Goal: Information Seeking & Learning: Find contact information

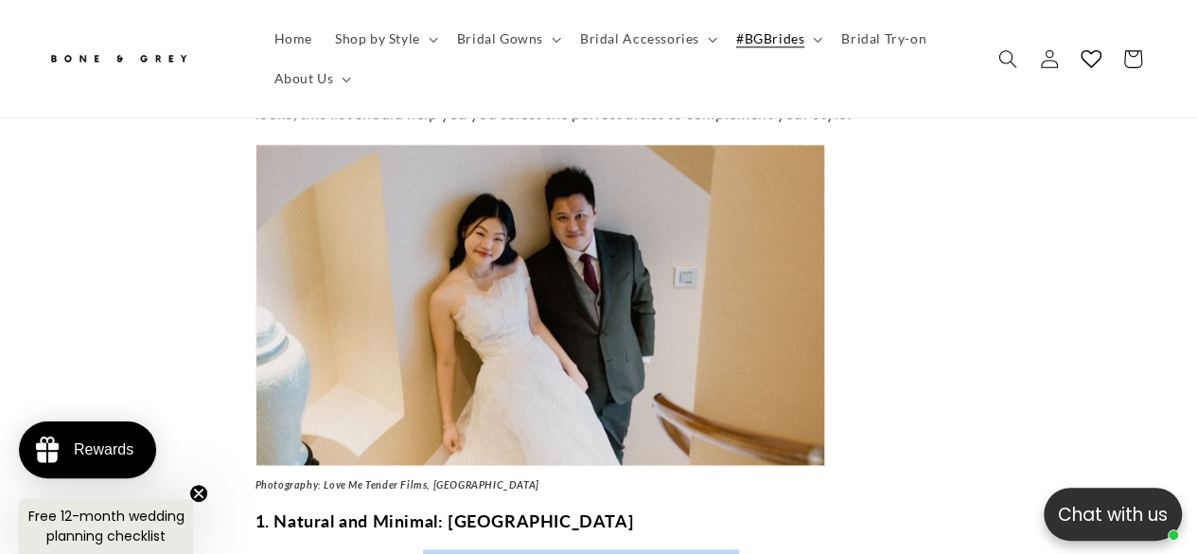
scroll to position [0, 396]
drag, startPoint x: 454, startPoint y: 306, endPoint x: 803, endPoint y: 296, distance: 348.4
drag, startPoint x: 857, startPoint y: 300, endPoint x: 571, endPoint y: 297, distance: 285.8
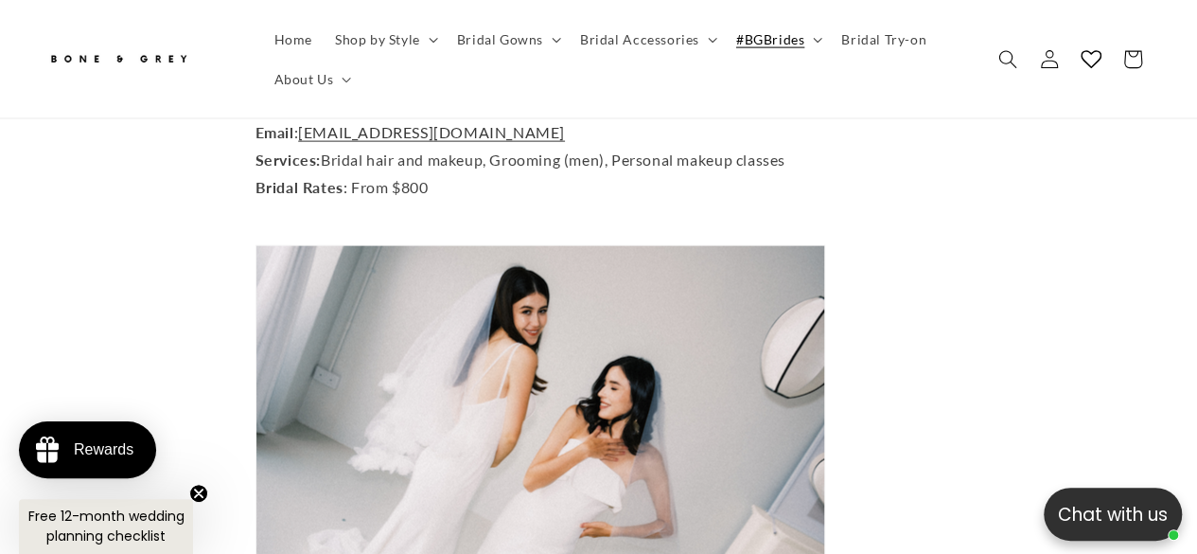
scroll to position [2163, 0]
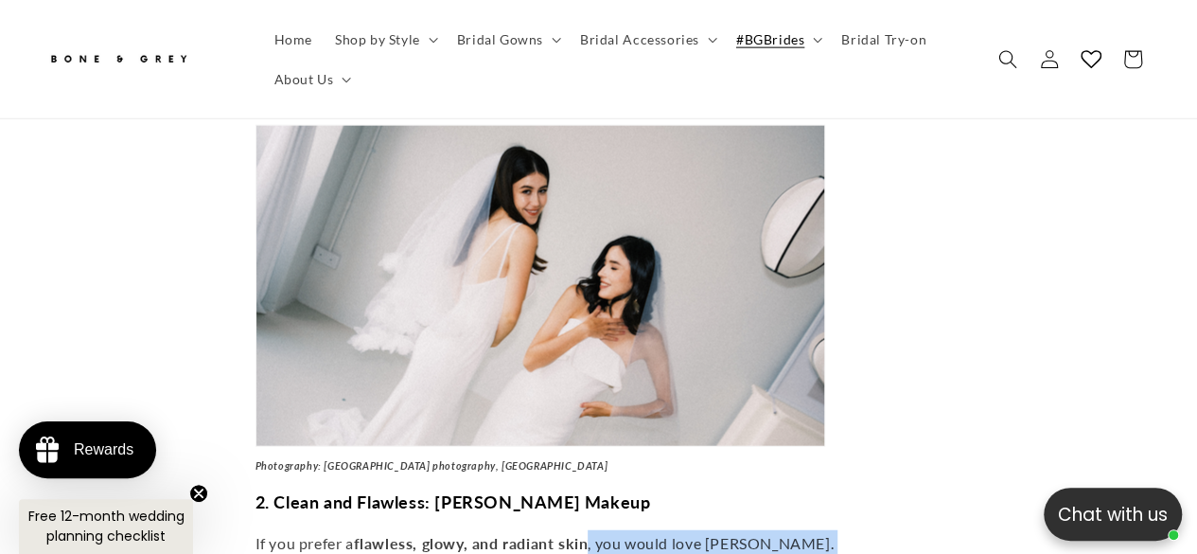
drag, startPoint x: 601, startPoint y: 161, endPoint x: 705, endPoint y: 199, distance: 110.8
drag, startPoint x: 626, startPoint y: 188, endPoint x: 584, endPoint y: 164, distance: 48.4
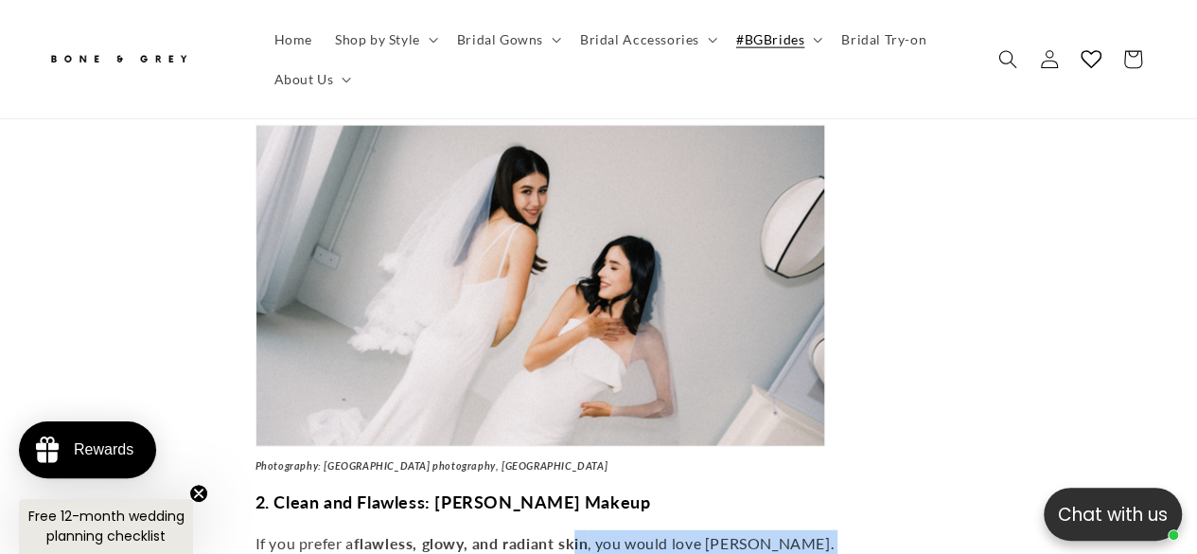
click at [584, 534] on strong "flawless, glowy, and radiant skin" at bounding box center [471, 543] width 235 height 18
drag, startPoint x: 575, startPoint y: 164, endPoint x: 581, endPoint y: 232, distance: 68.4
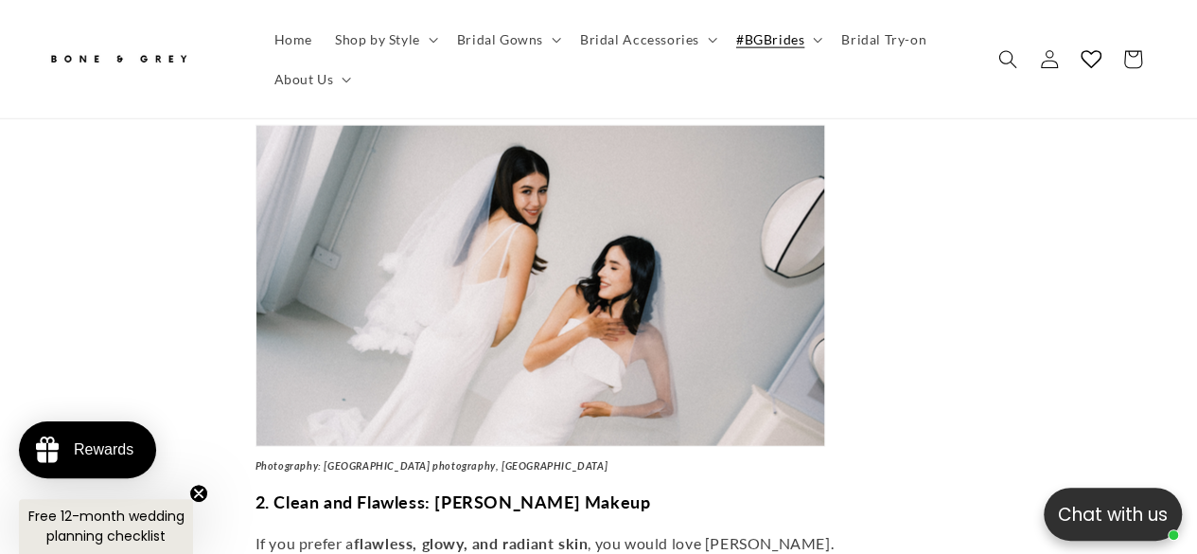
drag, startPoint x: 576, startPoint y: 258, endPoint x: 598, endPoint y: 281, distance: 31.5
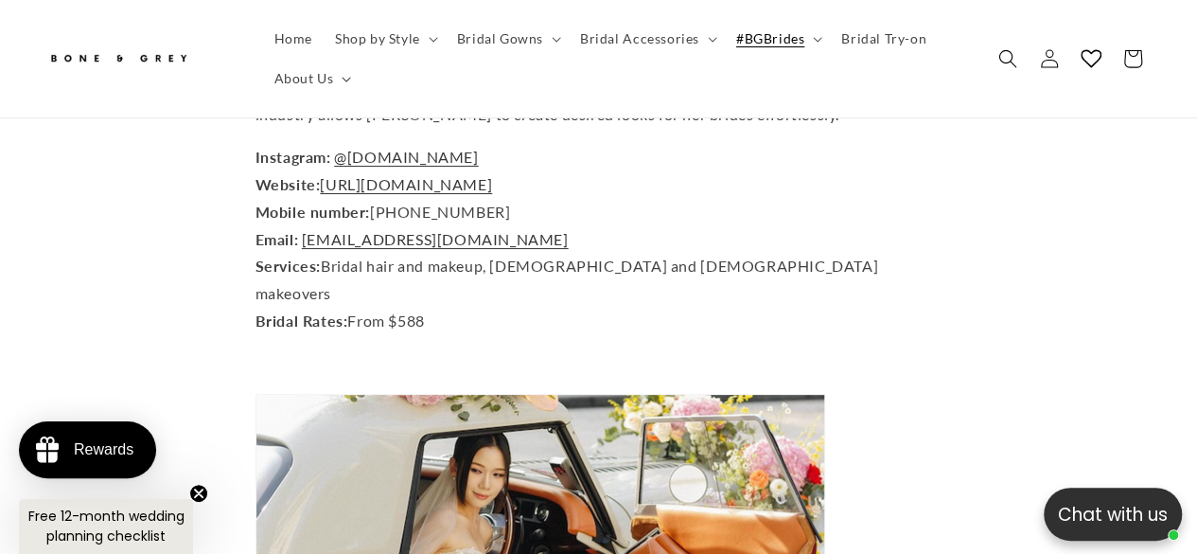
scroll to position [3678, 0]
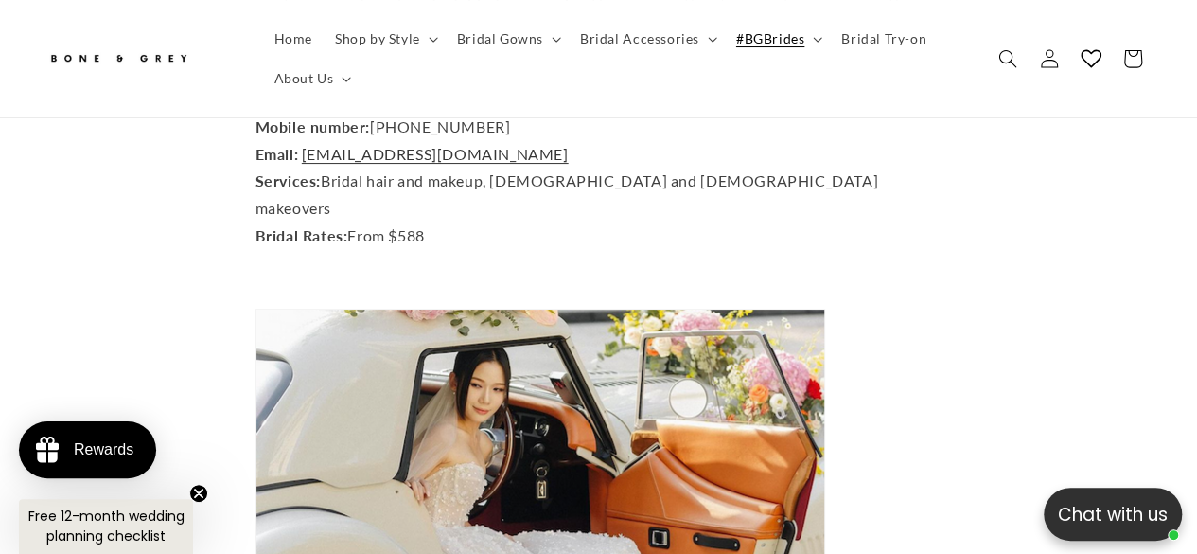
drag, startPoint x: 524, startPoint y: 212, endPoint x: 627, endPoint y: 222, distance: 103.7
drag, startPoint x: 664, startPoint y: 220, endPoint x: 366, endPoint y: 162, distance: 303.7
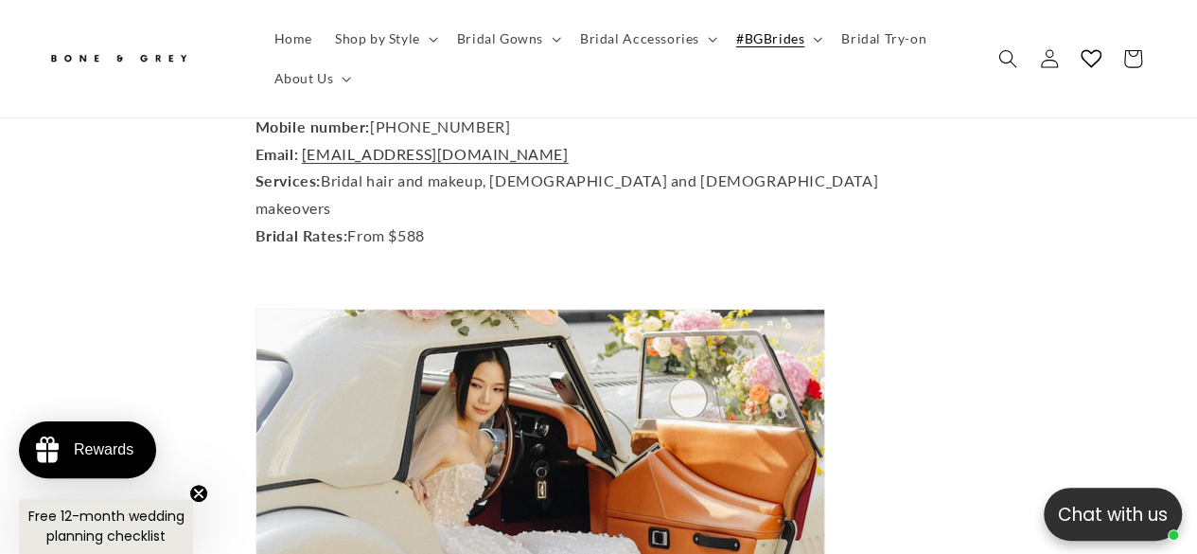
drag, startPoint x: 357, startPoint y: 192, endPoint x: 583, endPoint y: 217, distance: 227.5
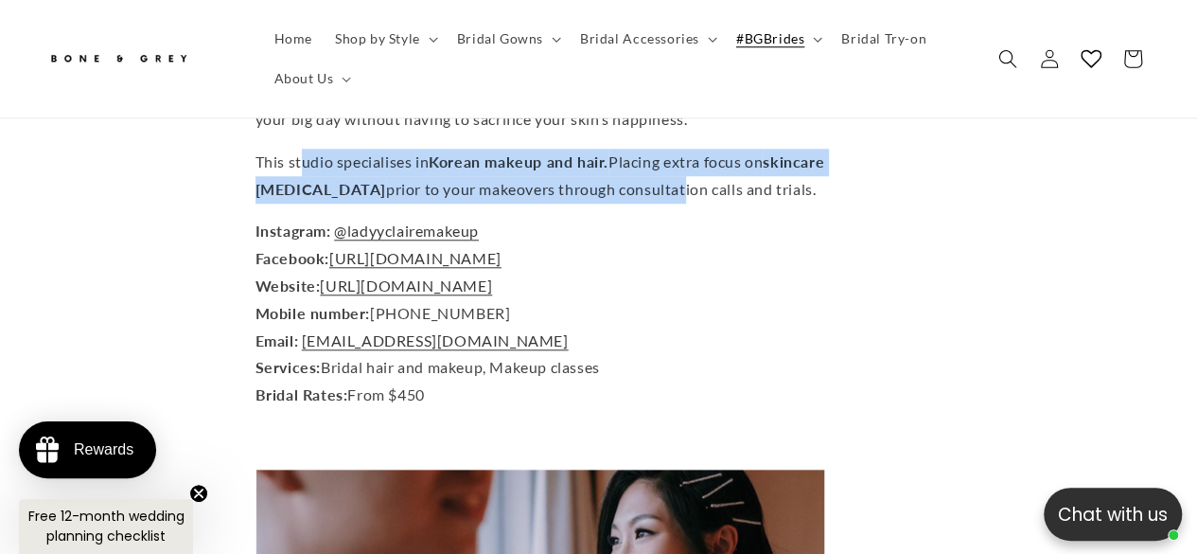
scroll to position [0, 396]
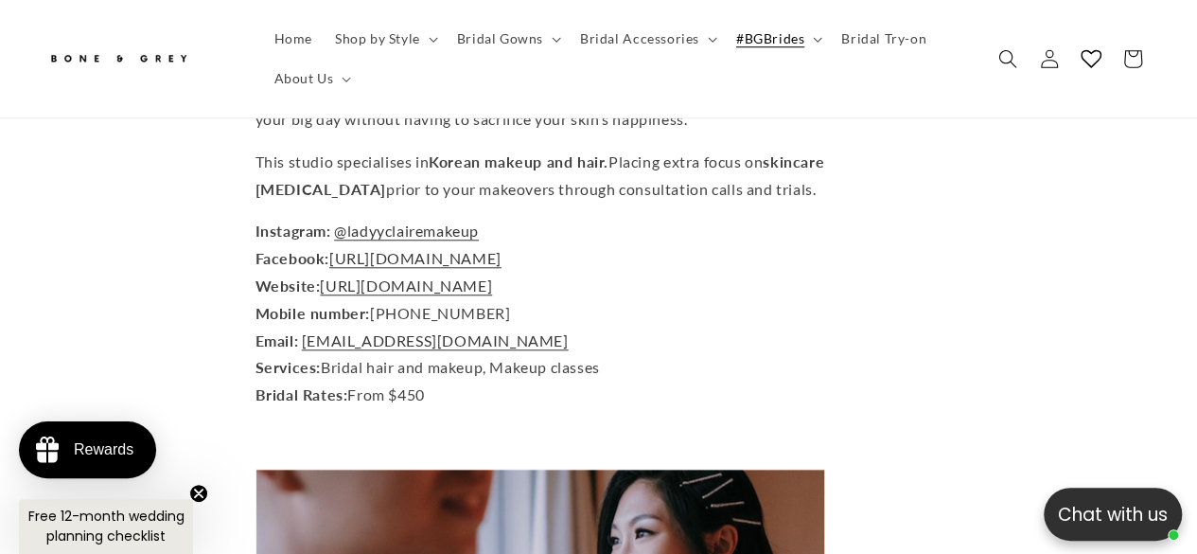
drag, startPoint x: 375, startPoint y: 253, endPoint x: 835, endPoint y: 279, distance: 460.7
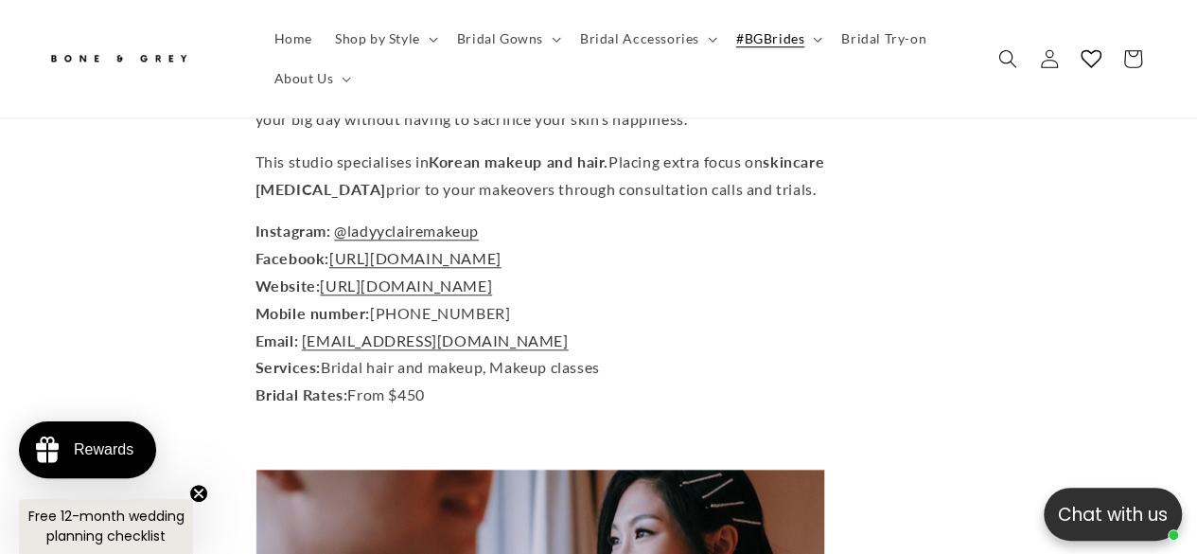
drag, startPoint x: 750, startPoint y: 292, endPoint x: 566, endPoint y: 262, distance: 186.1
drag, startPoint x: 548, startPoint y: 252, endPoint x: 687, endPoint y: 349, distance: 169.9
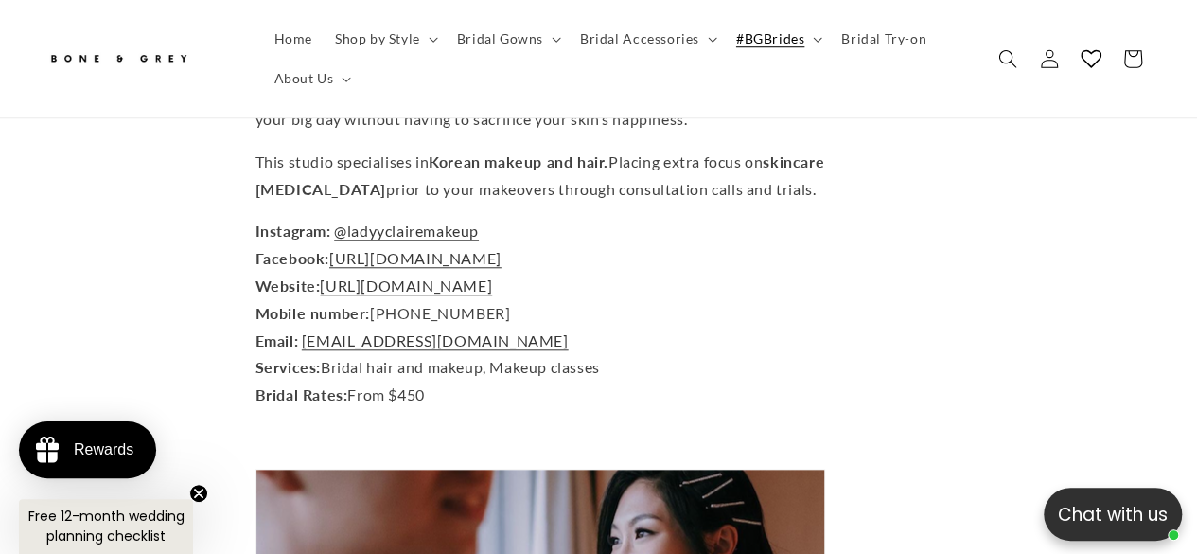
scroll to position [0, 790]
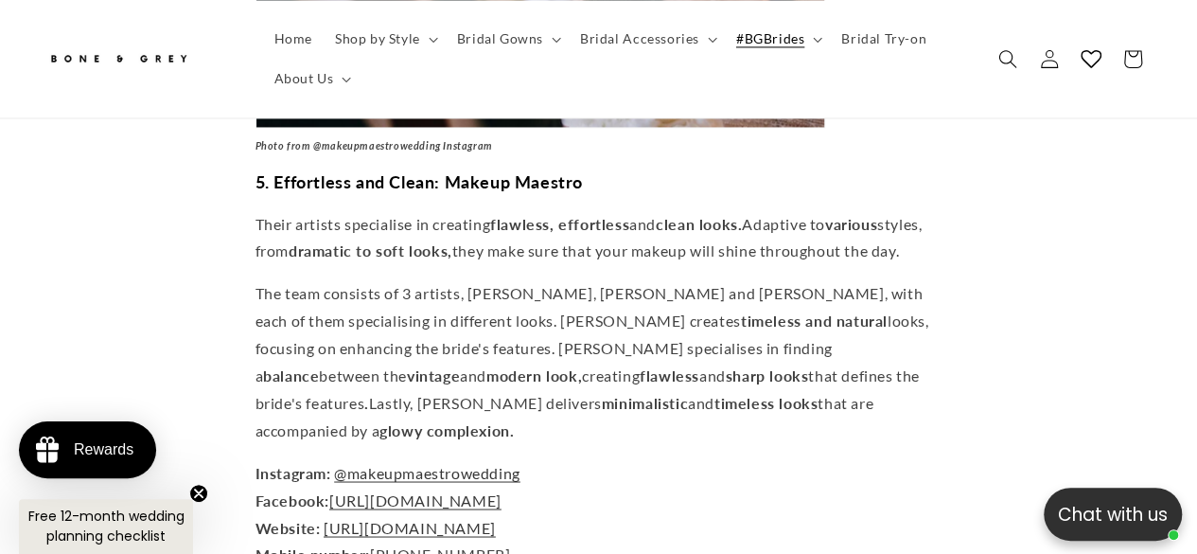
drag, startPoint x: 600, startPoint y: 313, endPoint x: 737, endPoint y: 372, distance: 149.2
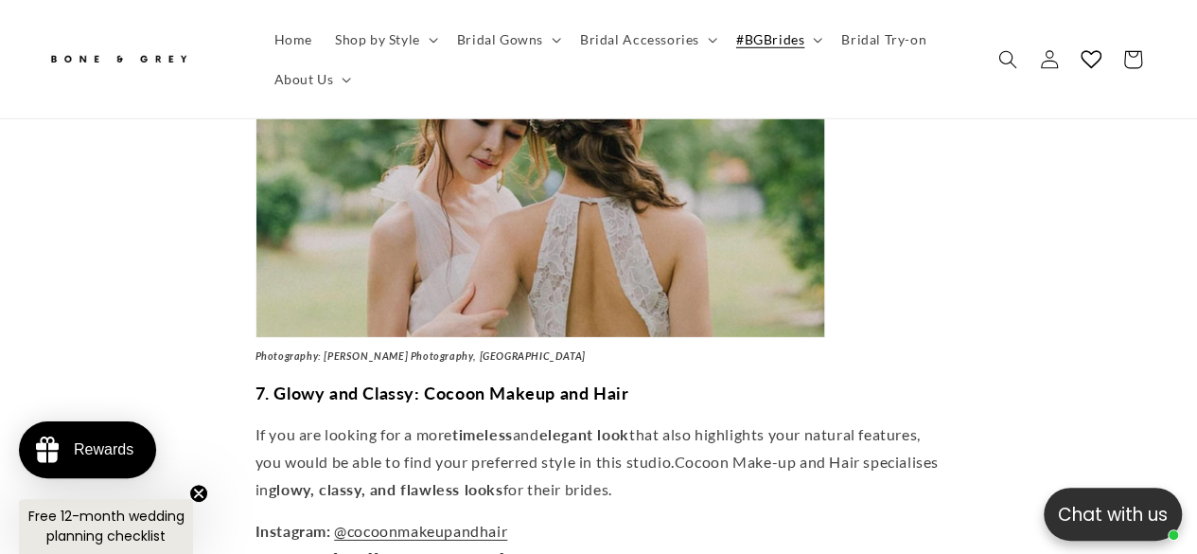
scroll to position [6422, 0]
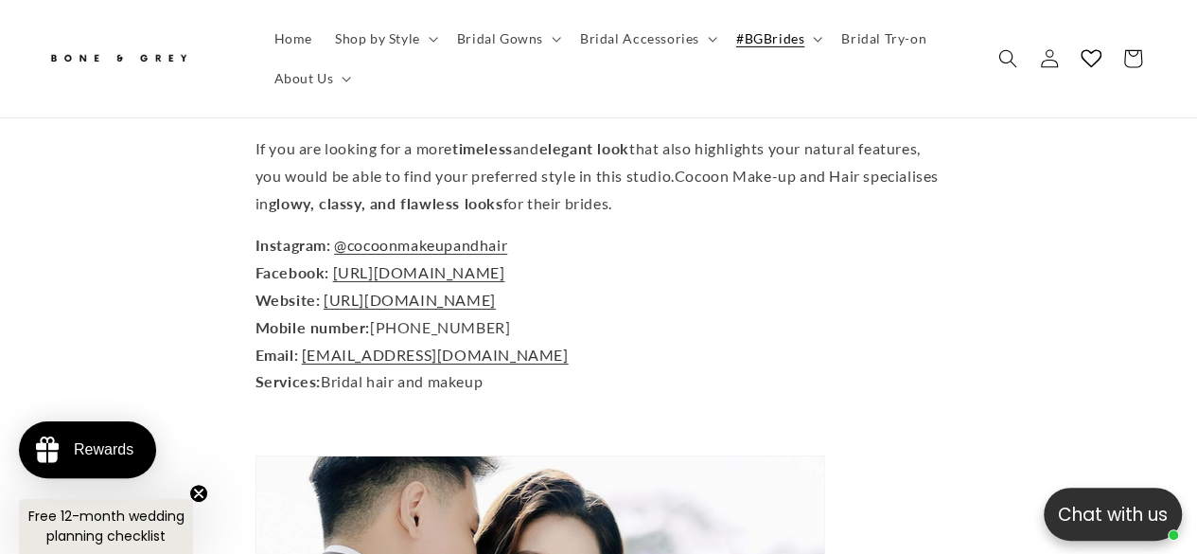
scroll to position [0, 0]
